Goal: Transaction & Acquisition: Purchase product/service

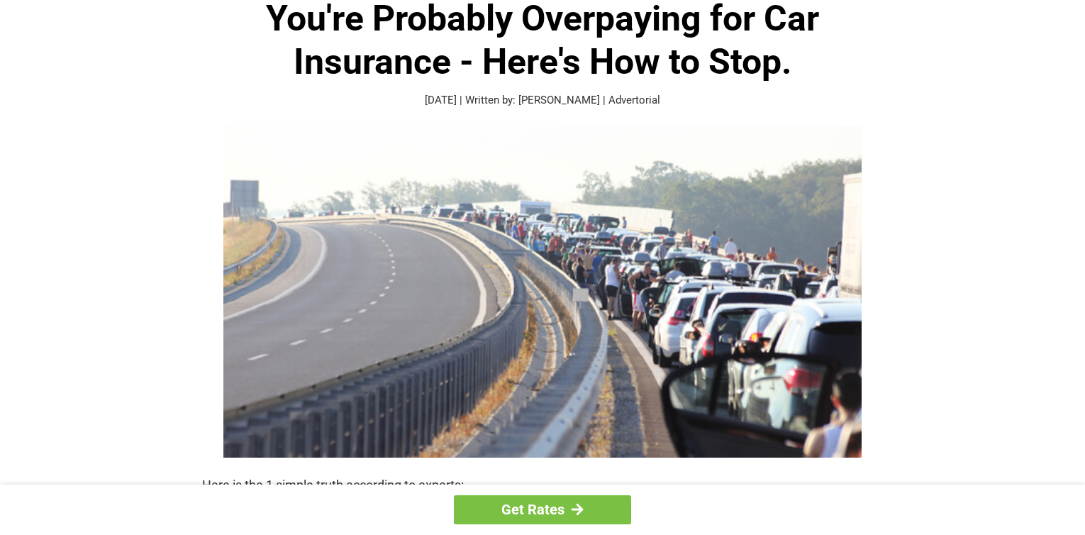
scroll to position [71, 0]
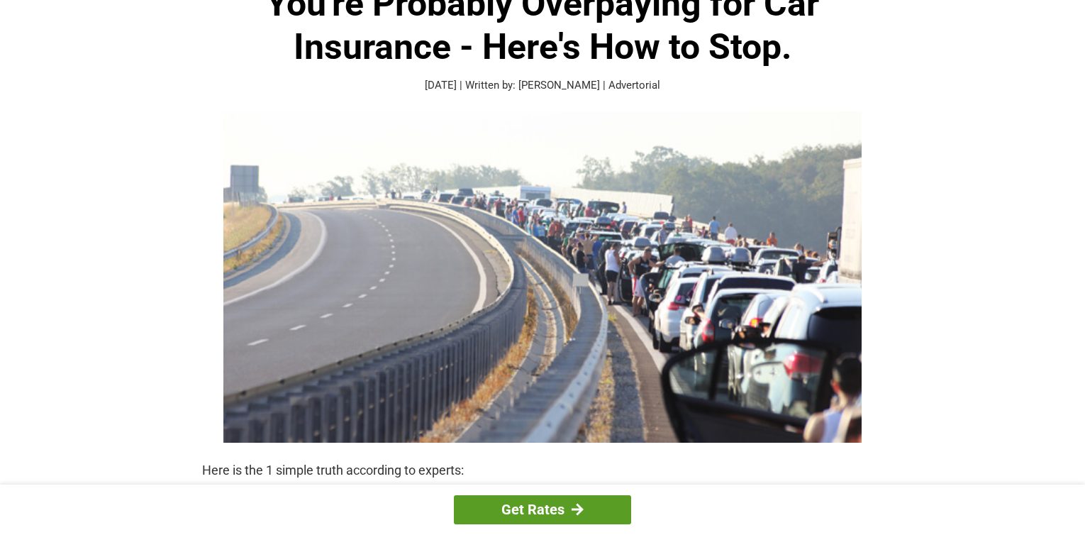
click at [536, 504] on link "Get Rates" at bounding box center [542, 509] width 177 height 29
click at [539, 501] on link "Get Rates" at bounding box center [542, 509] width 177 height 29
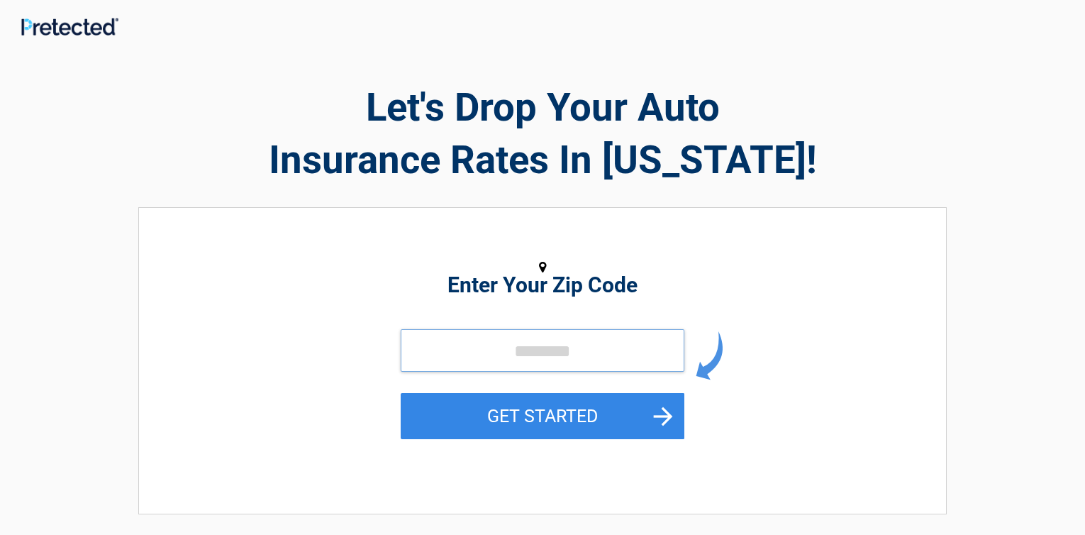
click at [613, 345] on input "tel" at bounding box center [543, 350] width 284 height 43
type input "*****"
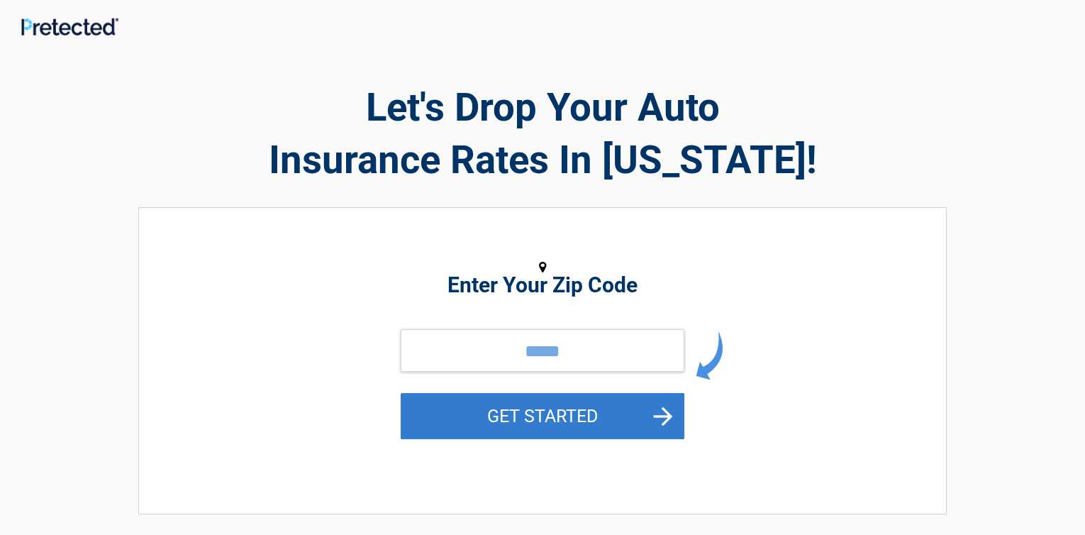
click at [560, 413] on button "GET STARTED" at bounding box center [543, 416] width 284 height 46
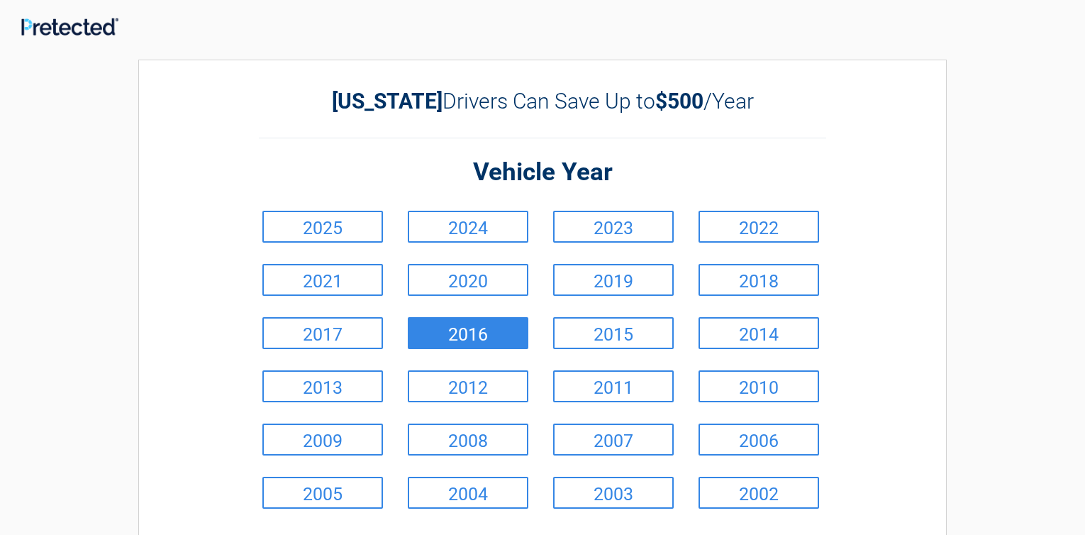
click at [450, 339] on link "2016" at bounding box center [468, 333] width 121 height 32
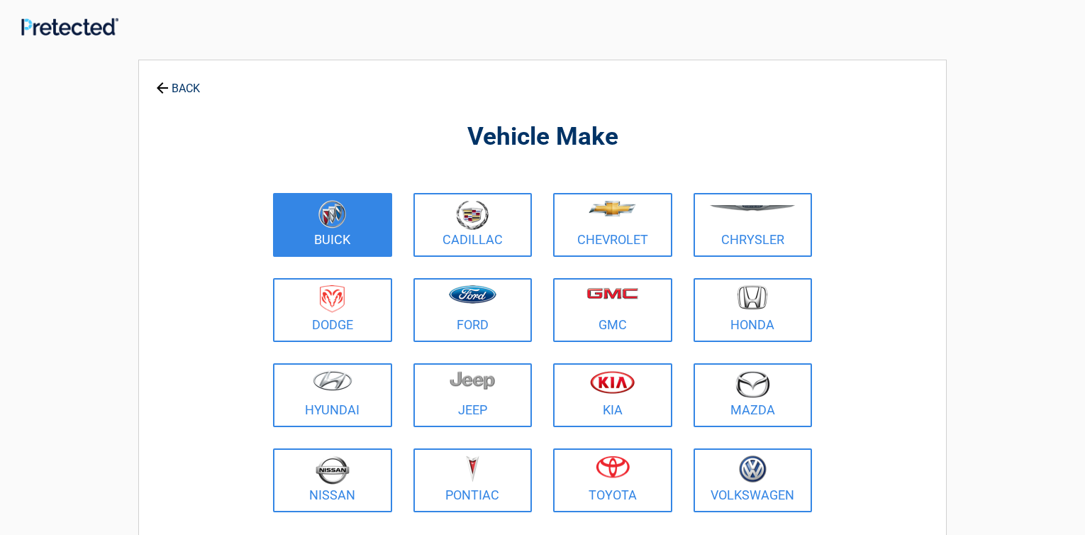
click at [351, 243] on link "Buick" at bounding box center [332, 225] width 119 height 64
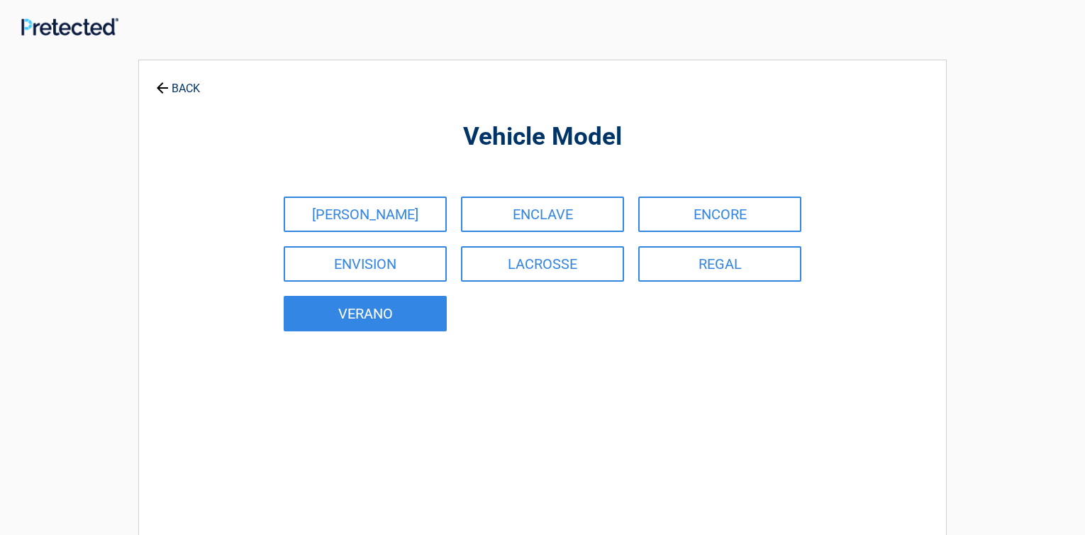
click at [388, 321] on link "VERANO" at bounding box center [365, 313] width 163 height 35
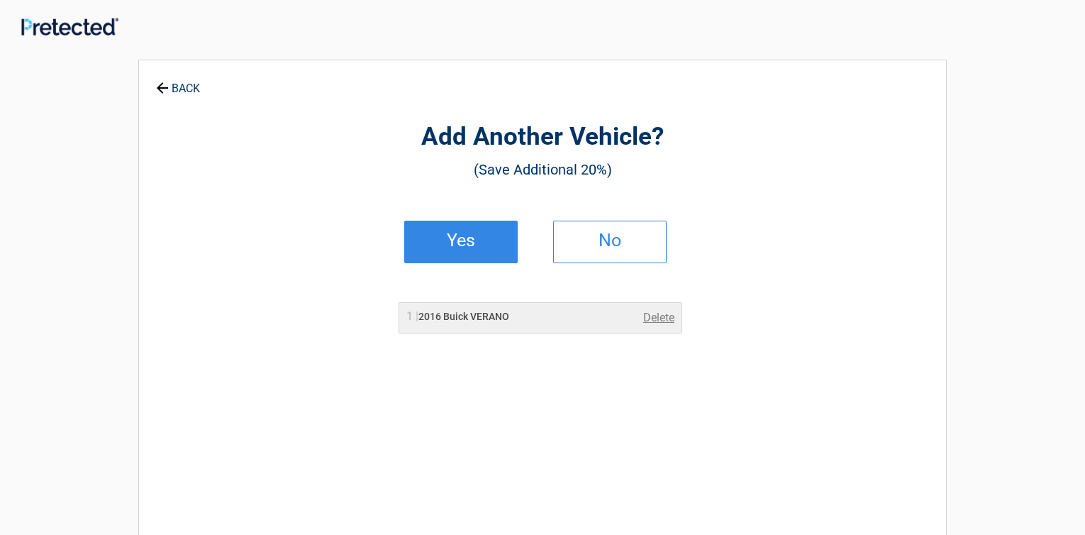
click at [469, 253] on link "Yes" at bounding box center [461, 242] width 114 height 43
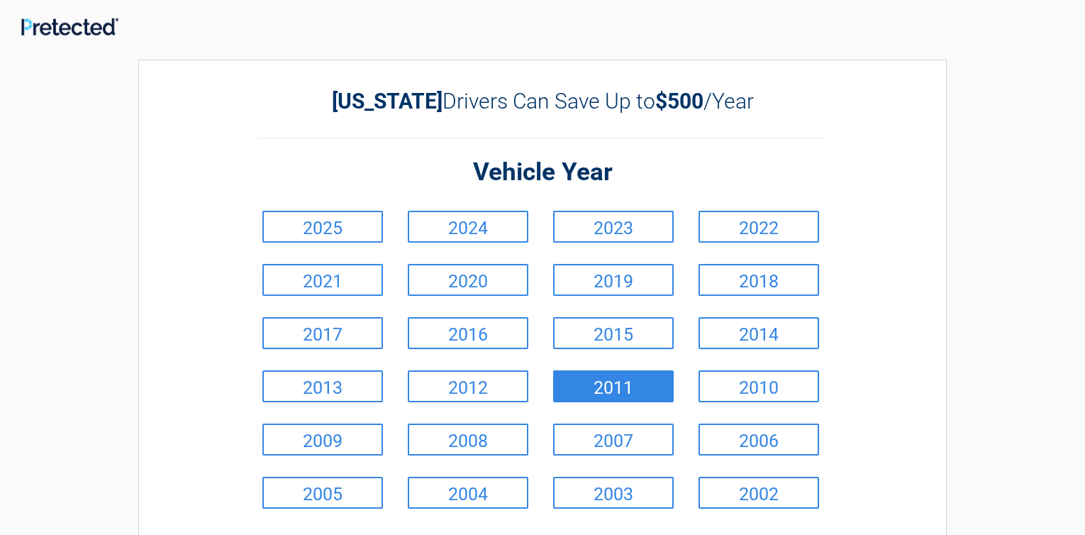
click at [605, 384] on link "2011" at bounding box center [613, 386] width 121 height 32
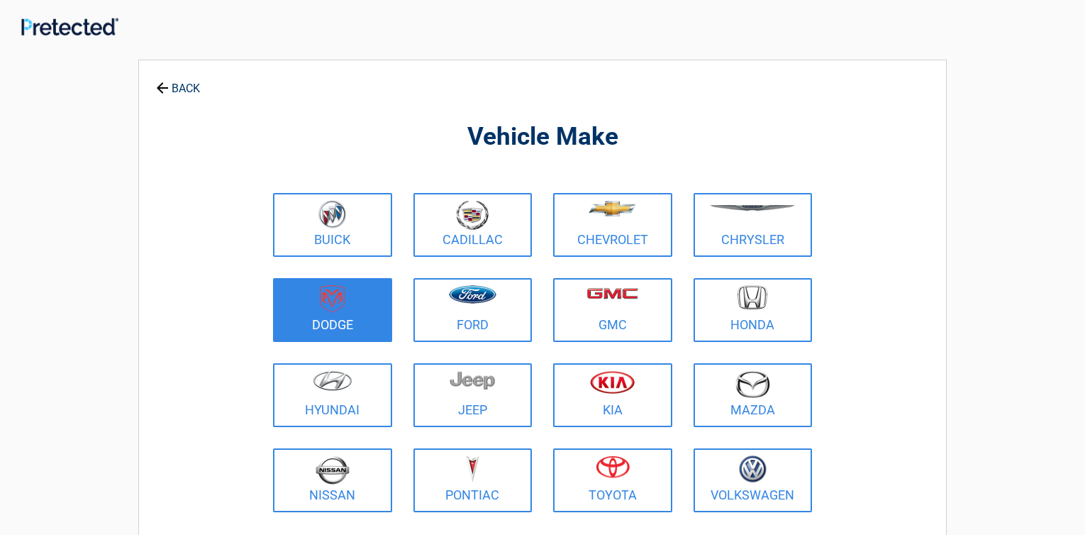
click at [339, 306] on img at bounding box center [332, 299] width 25 height 28
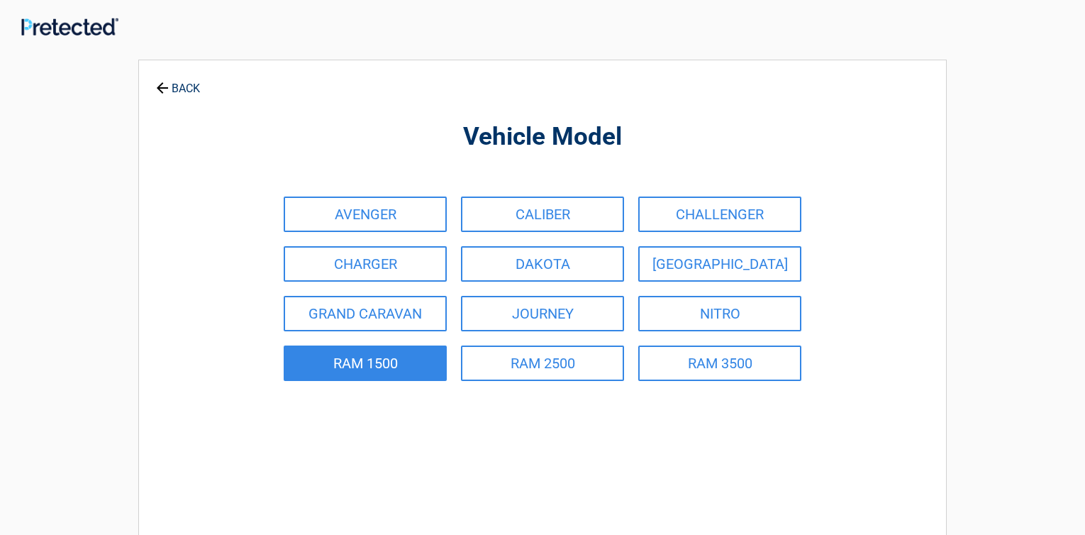
click at [367, 354] on link "RAM 1500" at bounding box center [365, 362] width 163 height 35
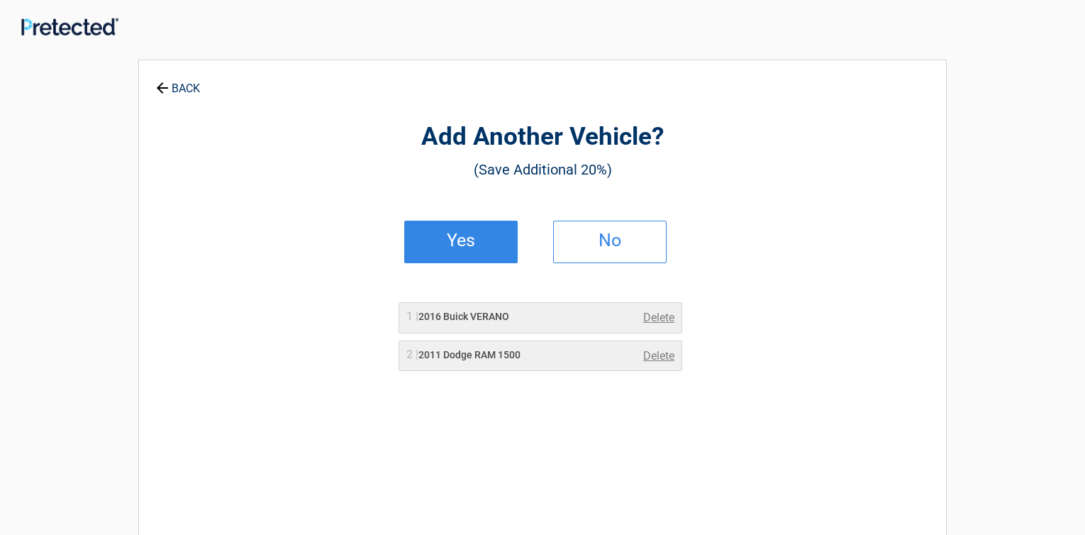
click at [464, 245] on h2 "Yes" at bounding box center [461, 241] width 84 height 10
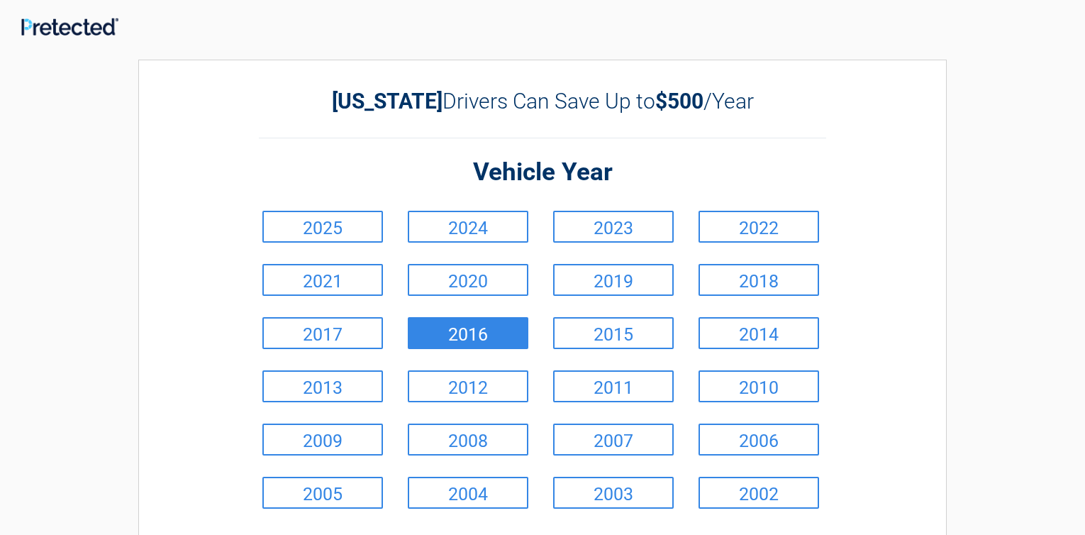
click at [480, 343] on link "2016" at bounding box center [468, 333] width 121 height 32
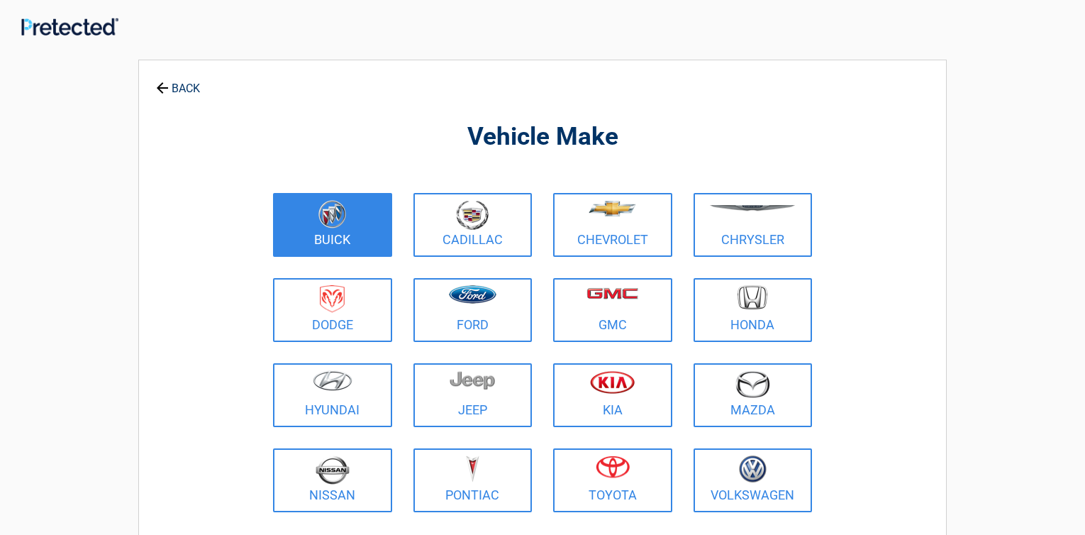
click at [341, 238] on link "Buick" at bounding box center [332, 225] width 119 height 64
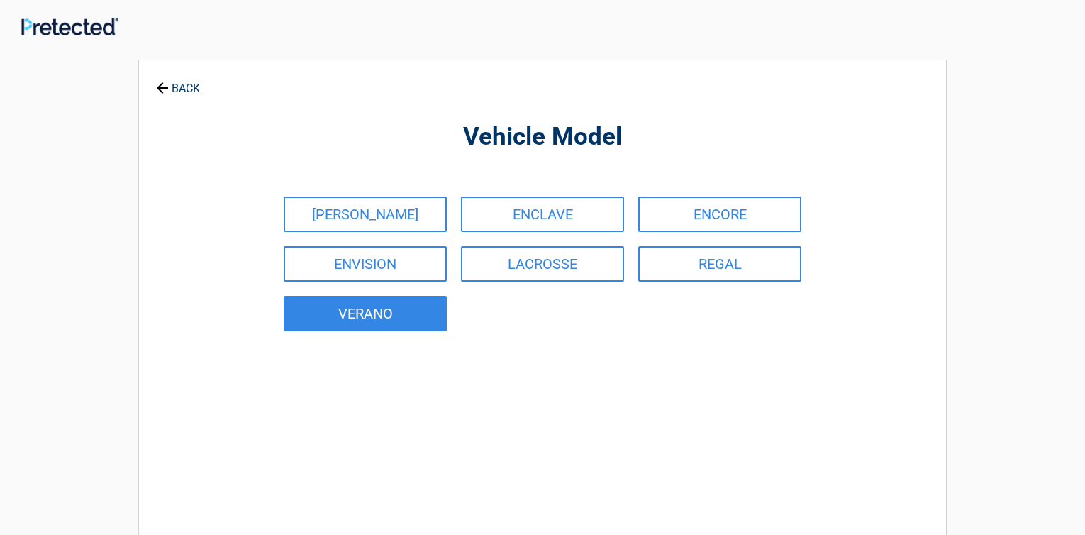
click at [363, 306] on link "VERANO" at bounding box center [365, 313] width 163 height 35
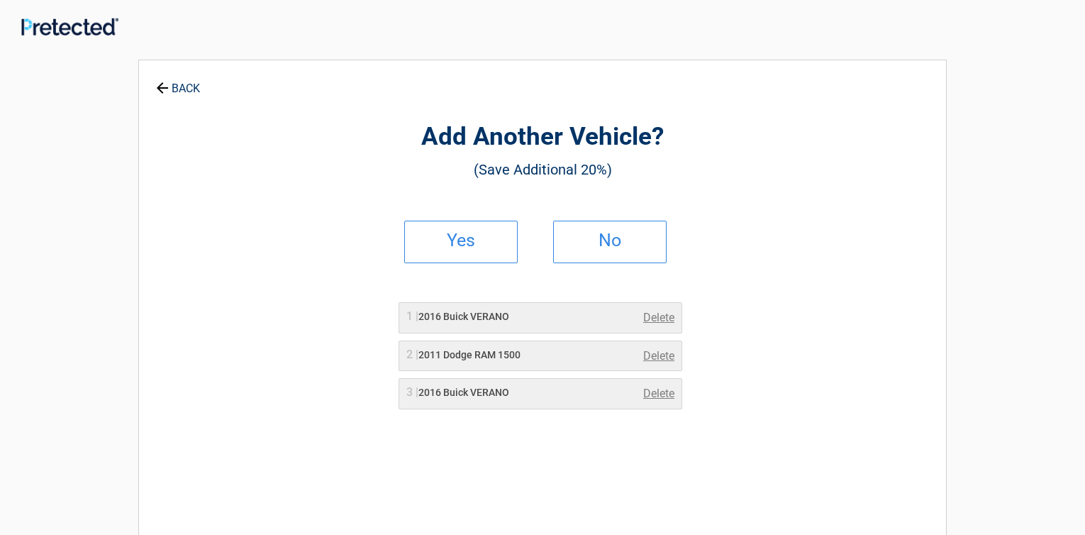
click at [648, 387] on link "Delete" at bounding box center [658, 393] width 31 height 17
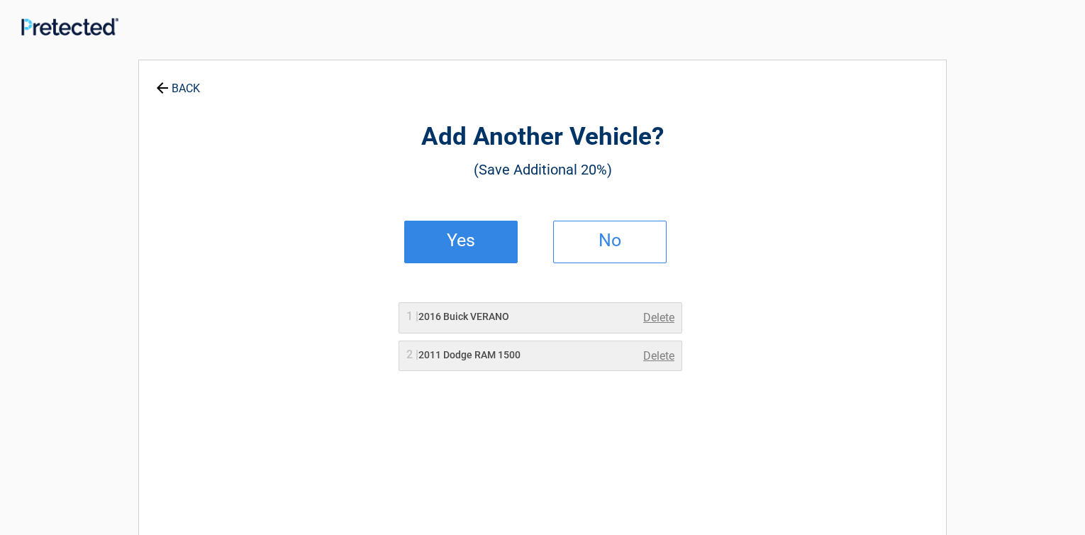
click at [472, 236] on h2 "Yes" at bounding box center [461, 241] width 84 height 10
